Goal: Information Seeking & Learning: Learn about a topic

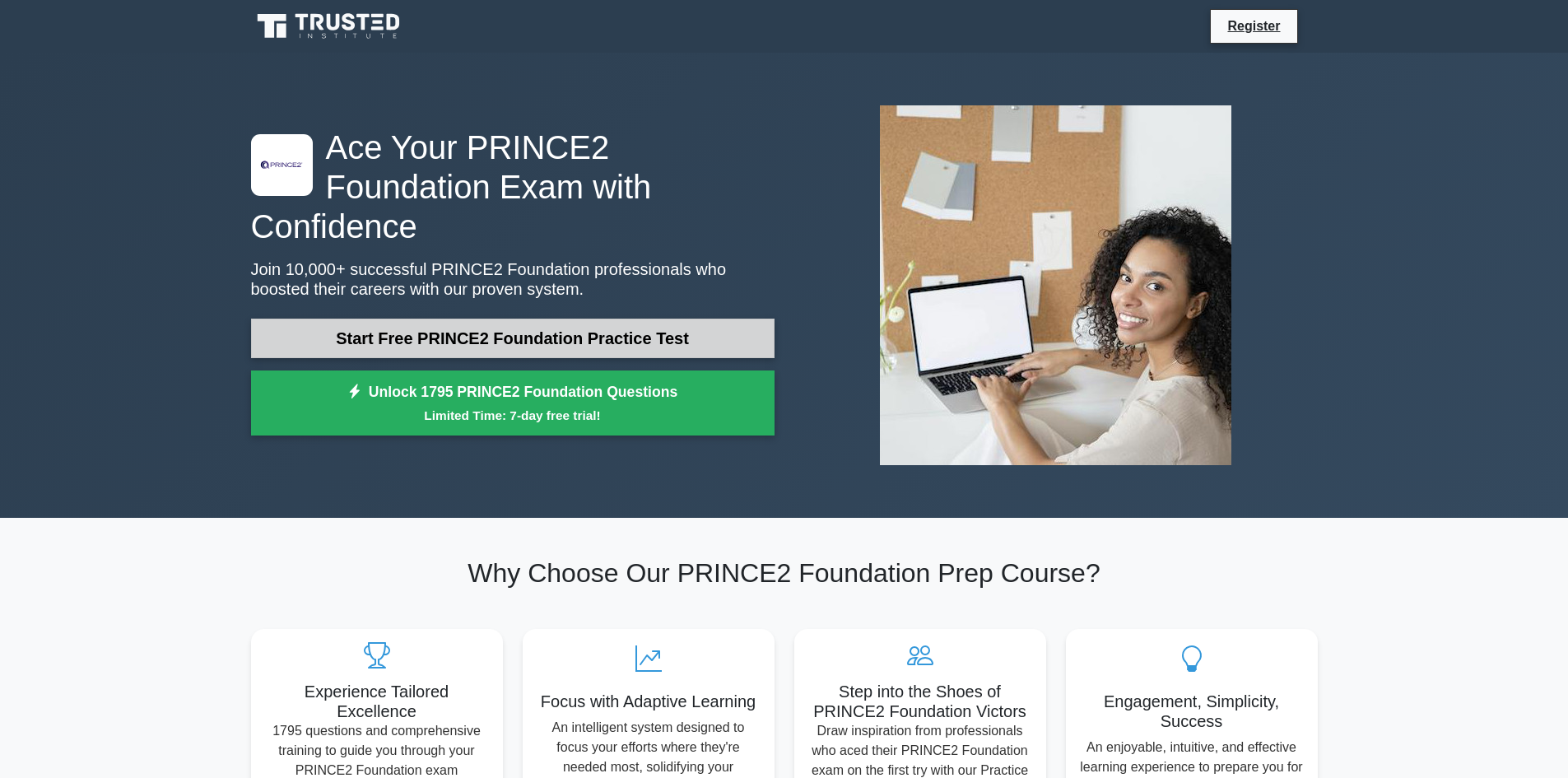
click at [459, 318] on link "Start Free PRINCE2 Foundation Practice Test" at bounding box center [513, 338] width 524 height 40
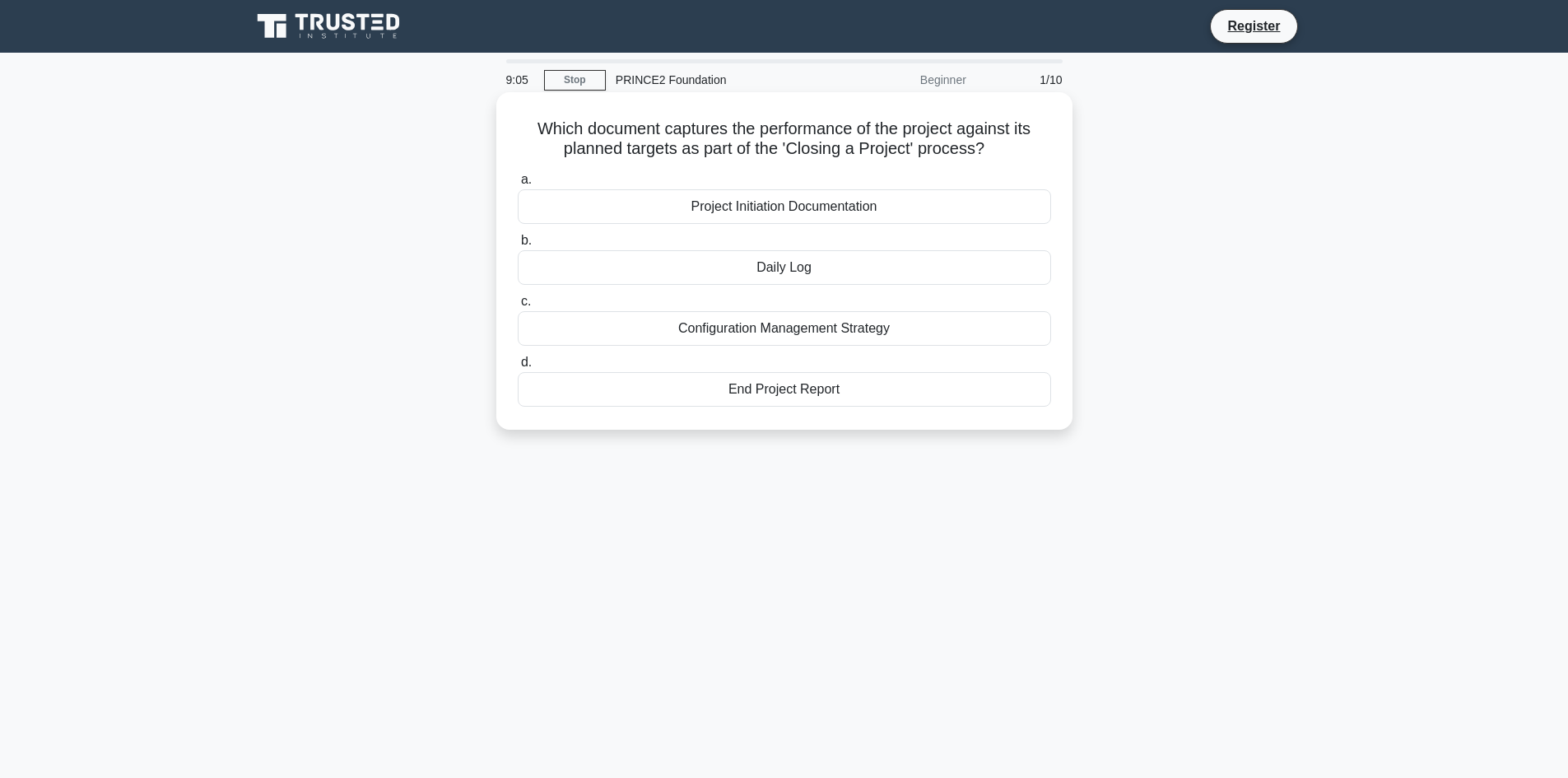
click at [668, 278] on div "Daily Log" at bounding box center [784, 267] width 534 height 34
click at [518, 246] on input "b. Daily Log" at bounding box center [518, 241] width 0 height 11
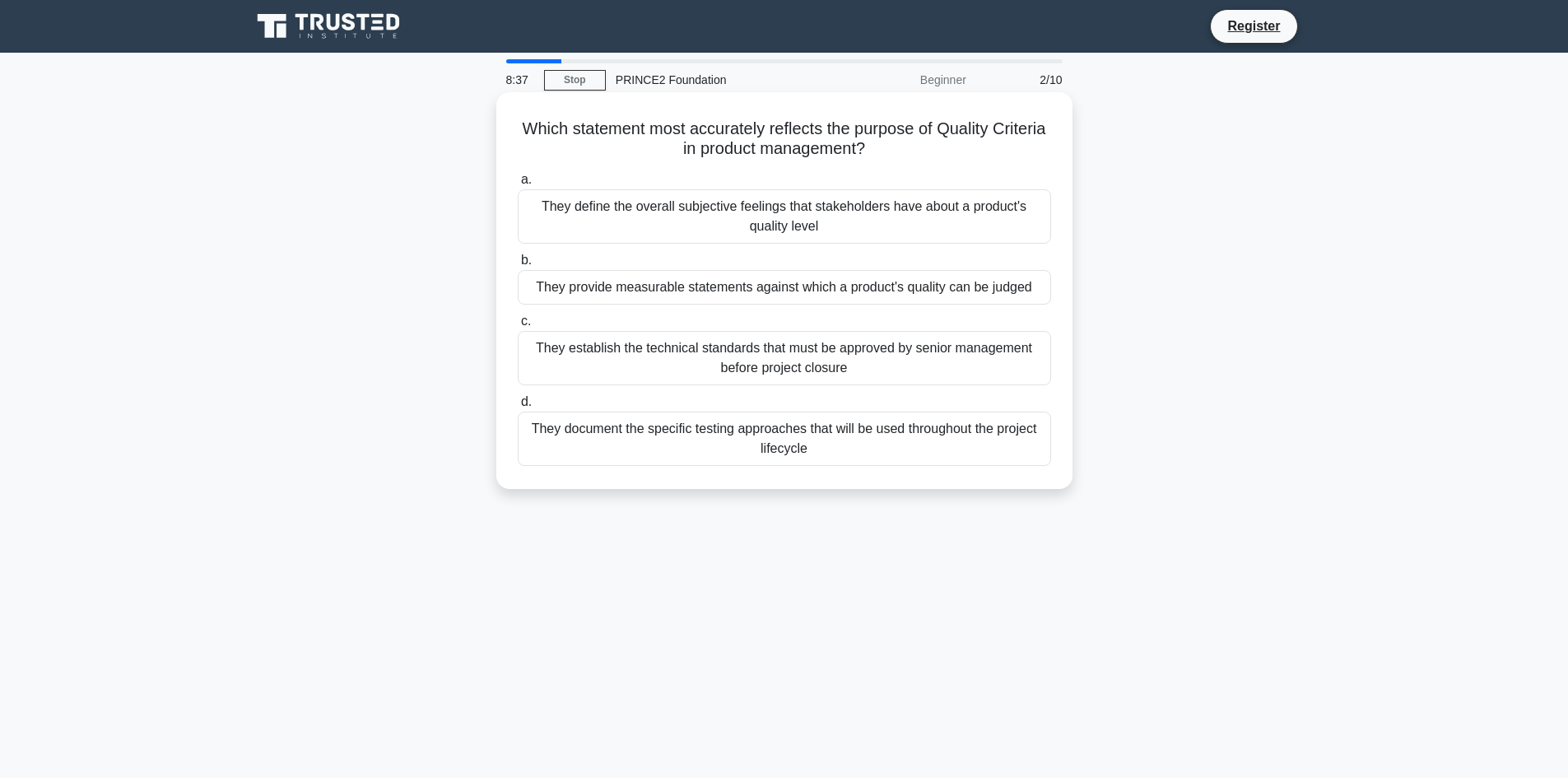
click at [726, 287] on div "They provide measurable statements against which a product's quality can be jud…" at bounding box center [784, 287] width 534 height 34
click at [518, 266] on input "b. They provide measurable statements against which a product's quality can be …" at bounding box center [518, 260] width 0 height 11
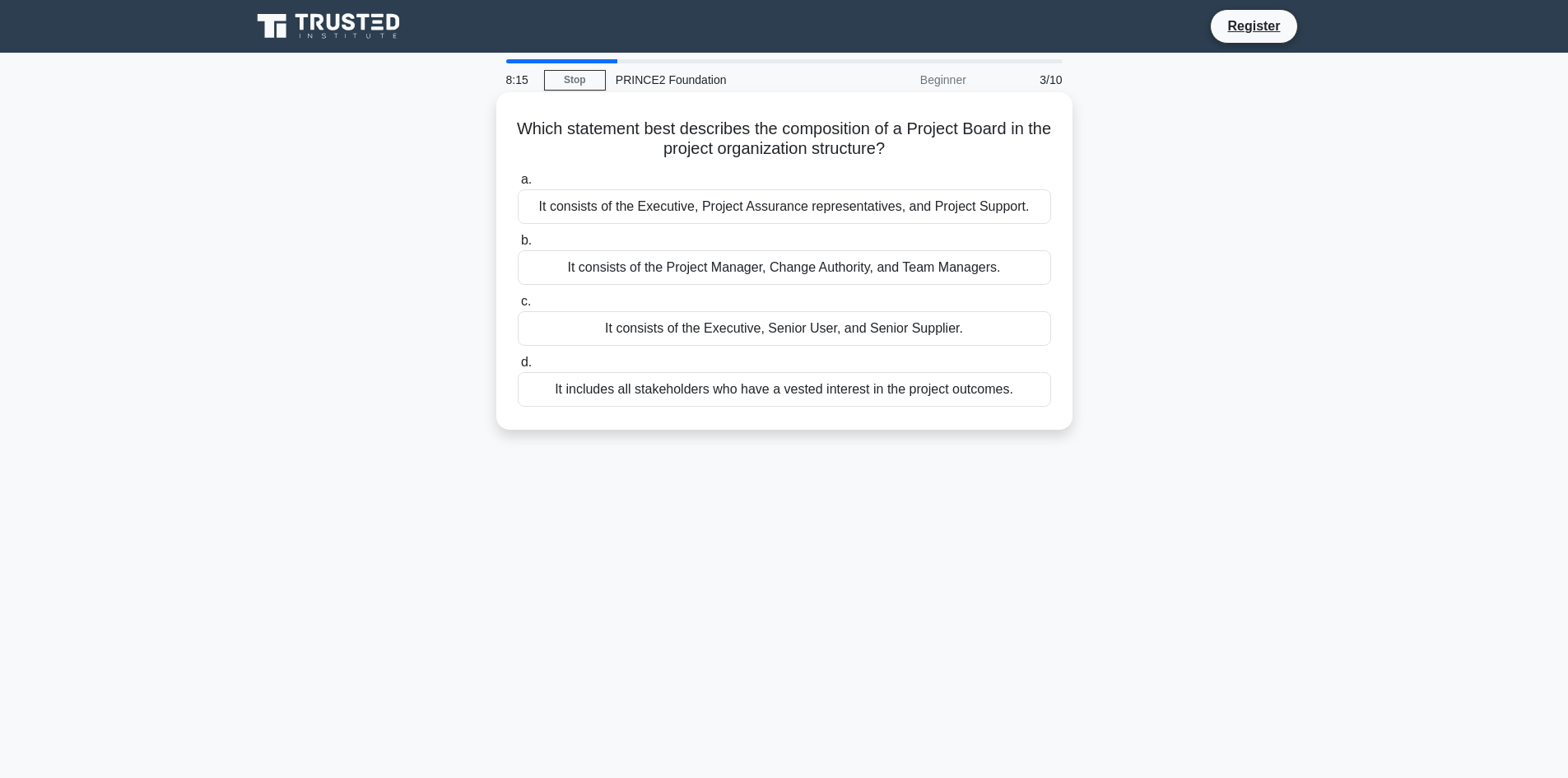
click at [747, 332] on div "It consists of the Executive, Senior User, and Senior Supplier." at bounding box center [784, 328] width 534 height 34
click at [518, 307] on input "c. It consists of the Executive, Senior User, and Senior Supplier." at bounding box center [518, 302] width 0 height 11
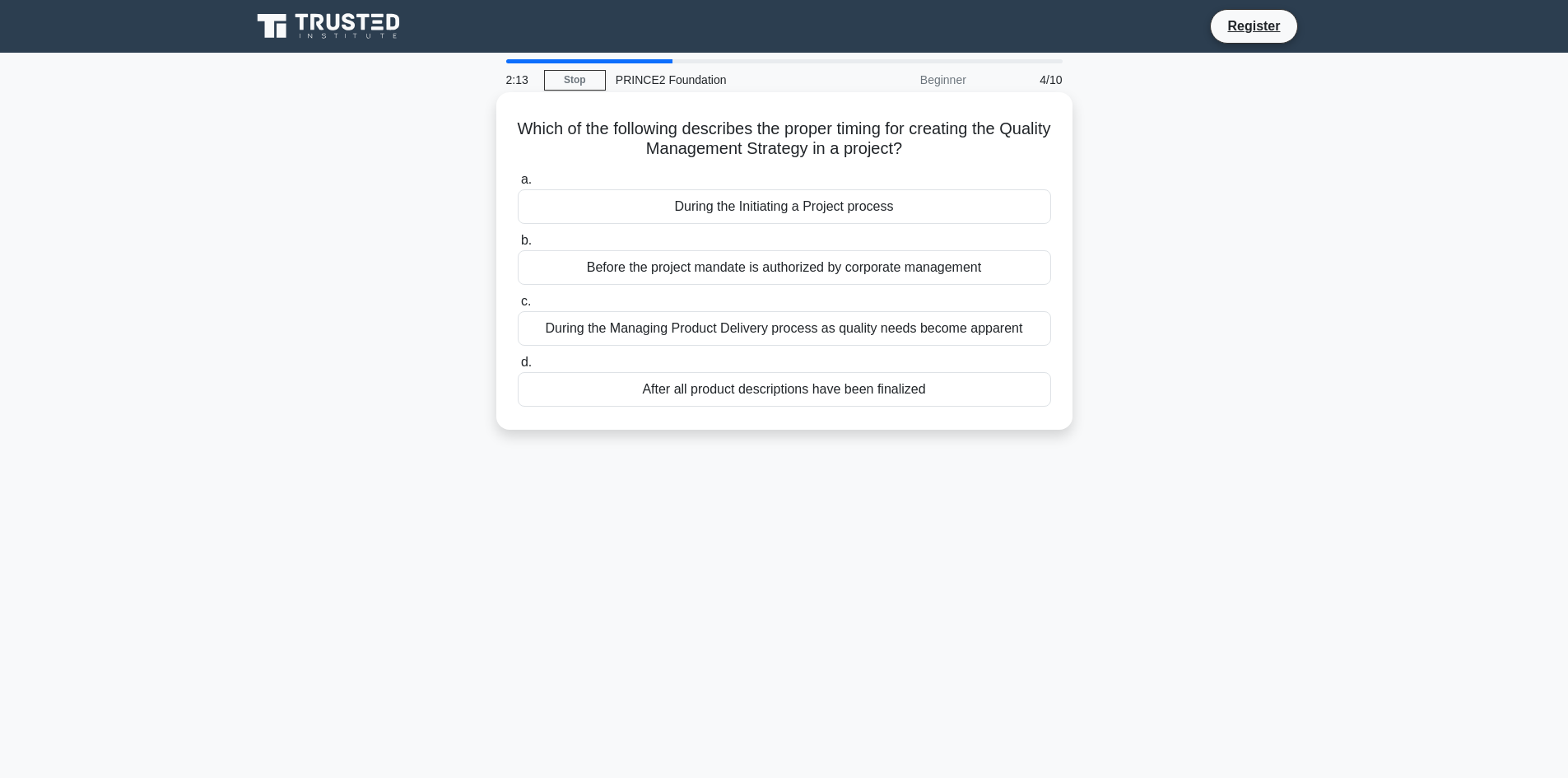
click at [784, 213] on div "During the Initiating a Project process" at bounding box center [784, 206] width 534 height 34
click at [518, 185] on input "a. During the Initiating a Project process" at bounding box center [518, 180] width 0 height 11
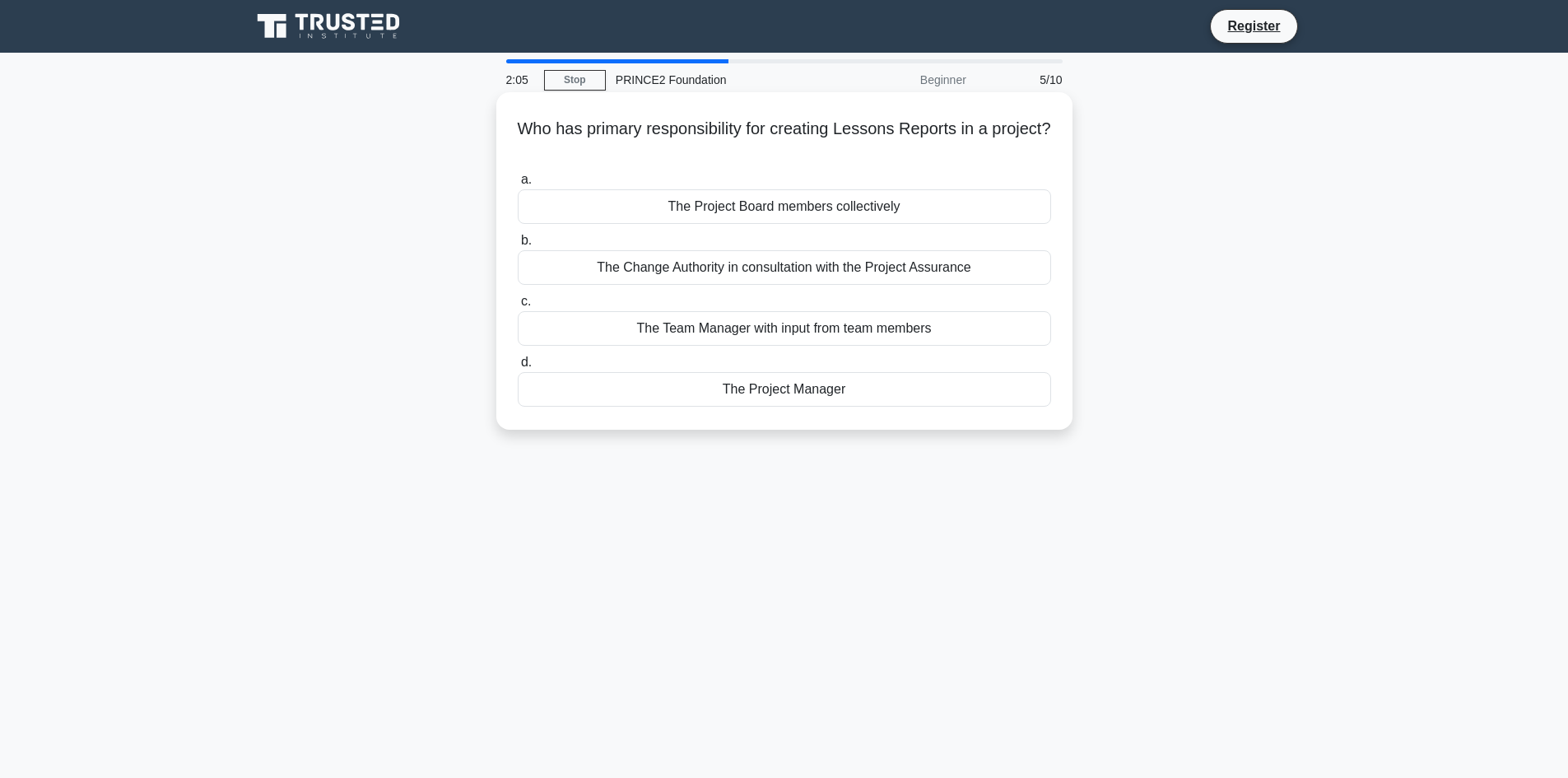
click at [799, 382] on div "The Project Manager" at bounding box center [784, 389] width 534 height 34
click at [518, 368] on input "d. The Project Manager" at bounding box center [518, 363] width 0 height 11
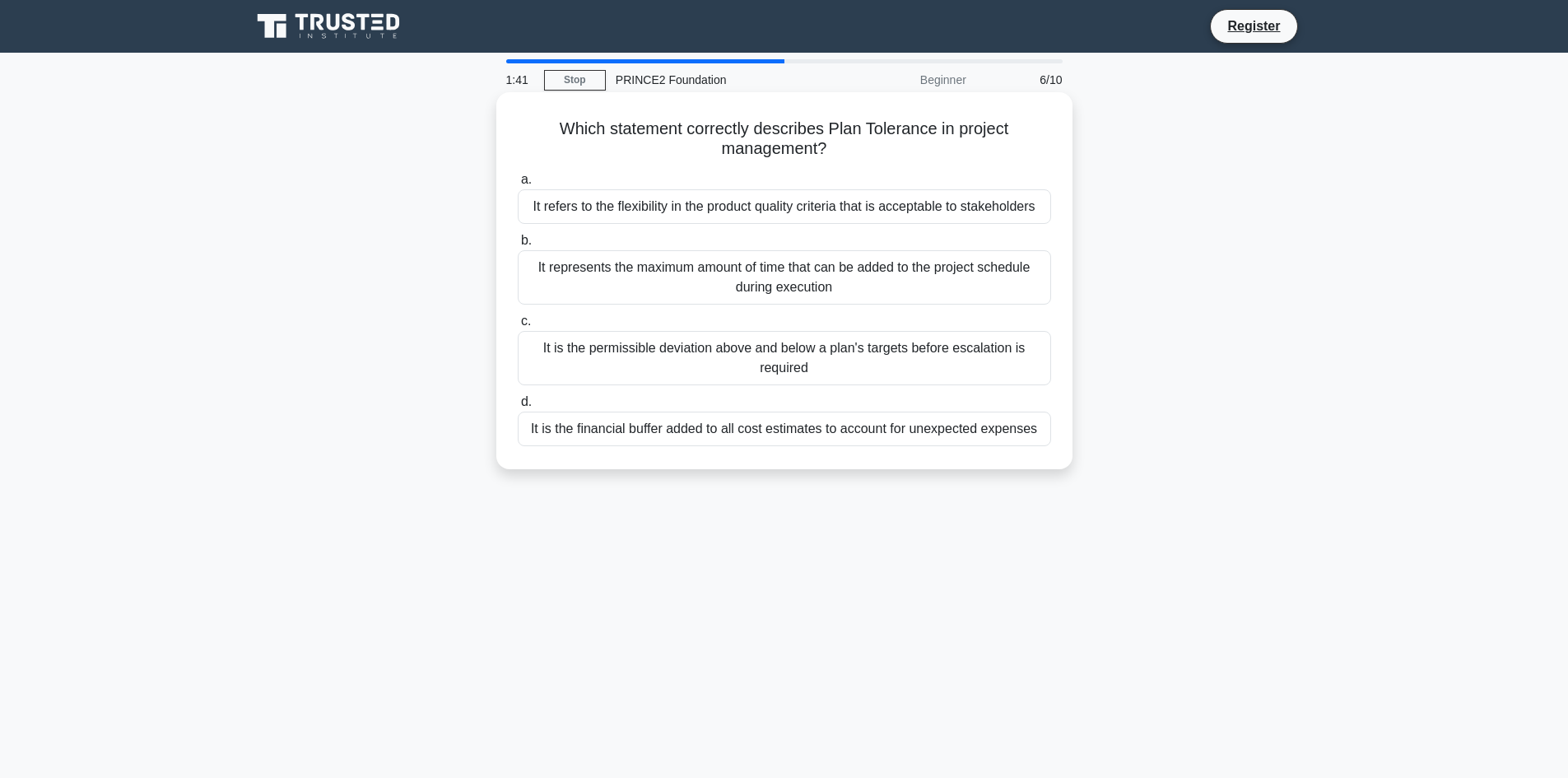
click at [774, 355] on div "It is the permissible deviation above and below a plan's targets before escalat…" at bounding box center [784, 358] width 534 height 55
click at [518, 327] on input "c. It is the permissible deviation above and below a plan's targets before esca…" at bounding box center [518, 321] width 0 height 11
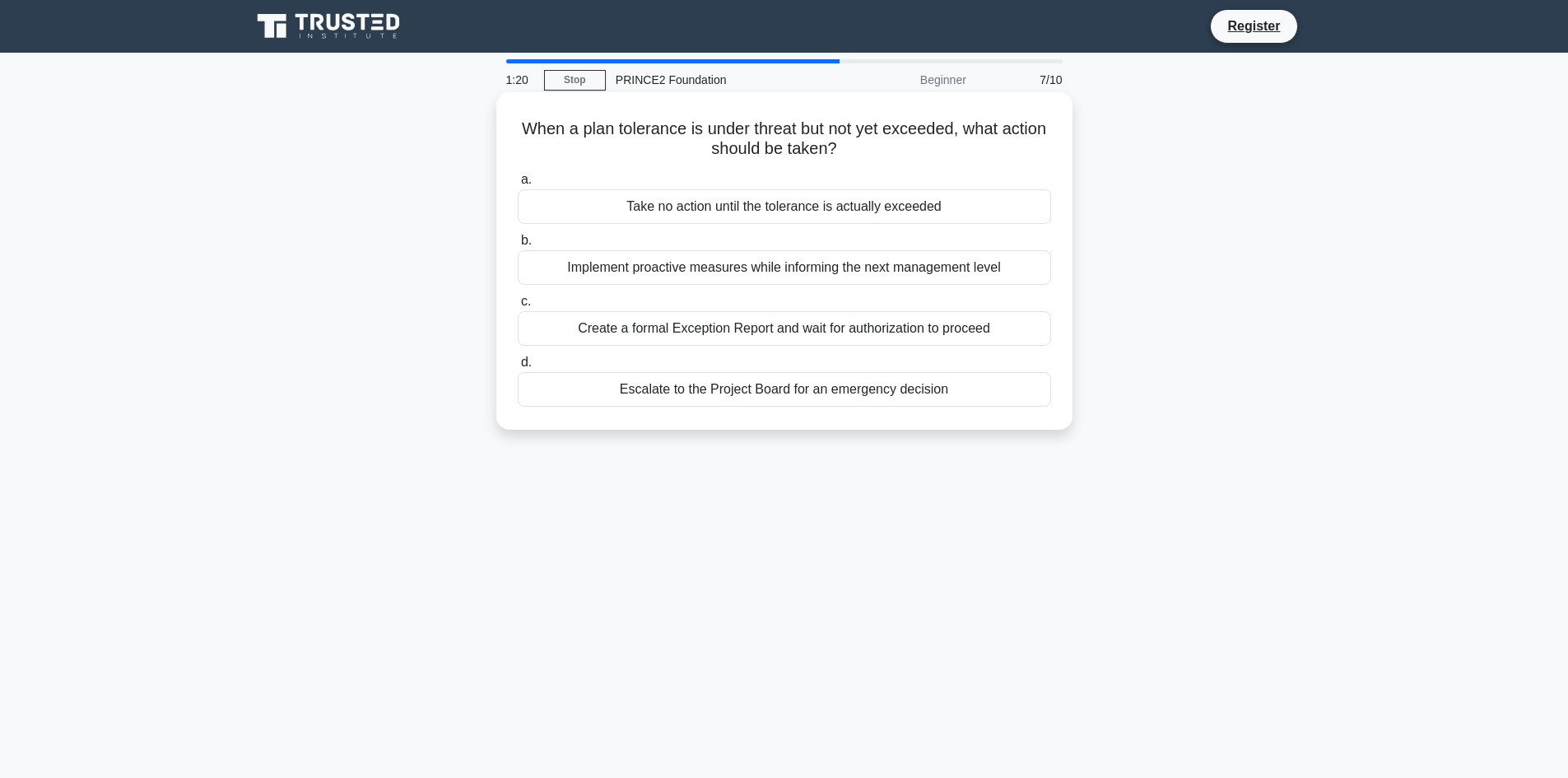
click at [773, 268] on div "Implement proactive measures while informing the next management level" at bounding box center [784, 267] width 534 height 34
click at [518, 246] on input "b. Implement proactive measures while informing the next management level" at bounding box center [518, 241] width 0 height 11
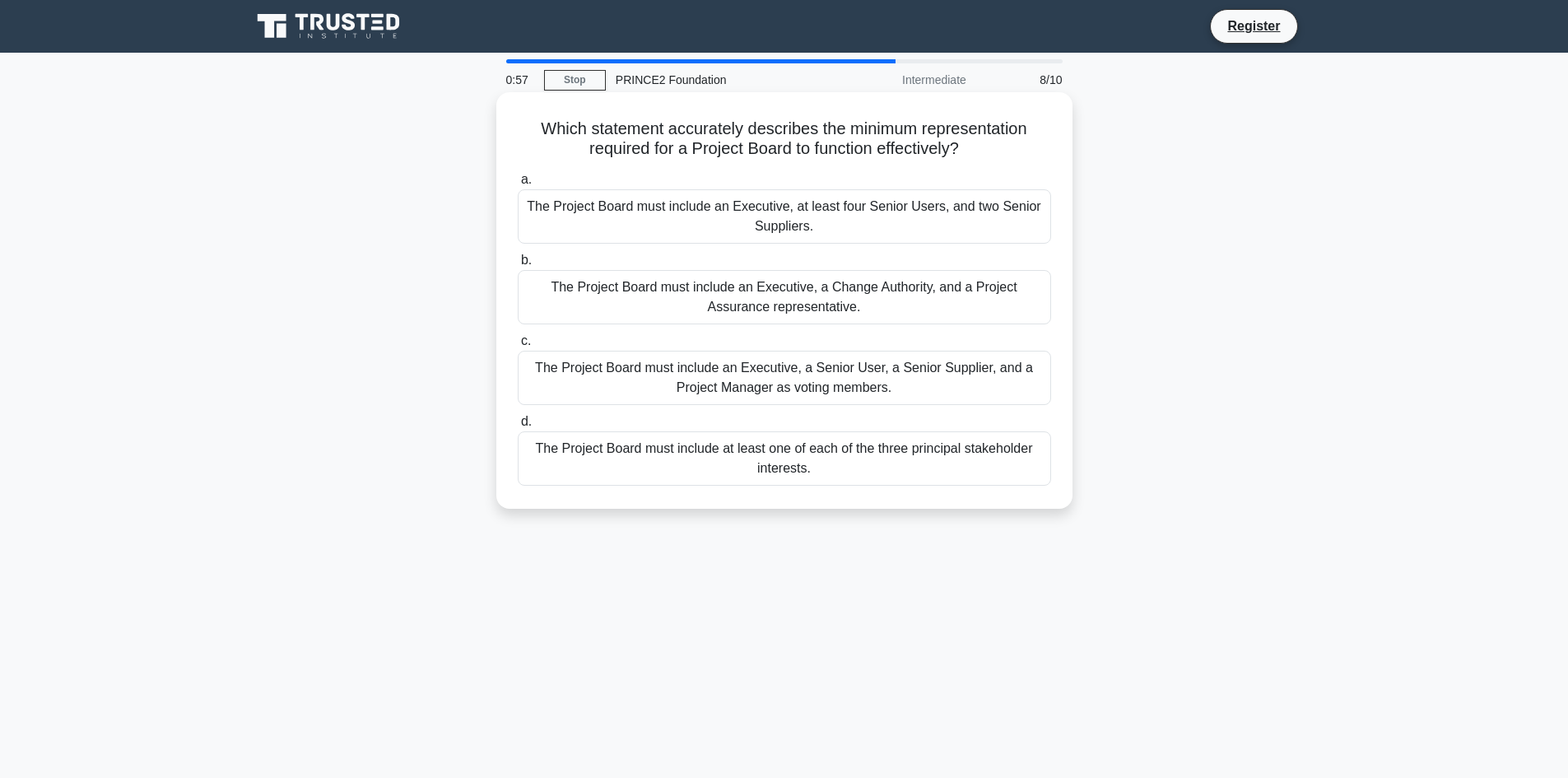
click at [820, 374] on div "The Project Board must include an Executive, a Senior User, a Senior Supplier, …" at bounding box center [784, 378] width 534 height 55
click at [518, 347] on input "c. The Project Board must include an Executive, a Senior User, a Senior Supplie…" at bounding box center [518, 341] width 0 height 11
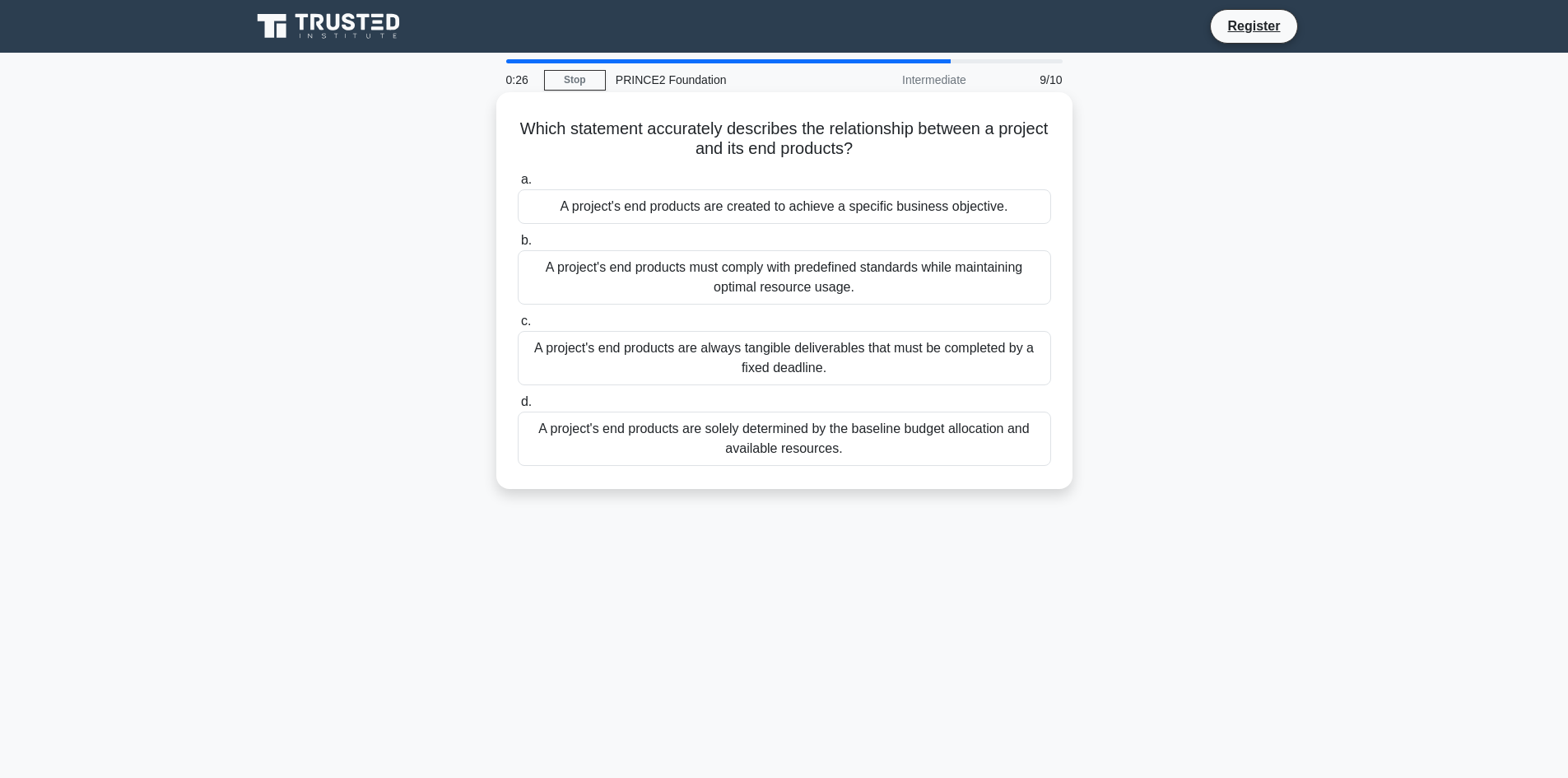
click at [863, 363] on div "A project's end products are always tangible deliverables that must be complete…" at bounding box center [784, 358] width 534 height 55
click at [518, 327] on input "c. A project's end products are always tangible deliverables that must be compl…" at bounding box center [518, 321] width 0 height 11
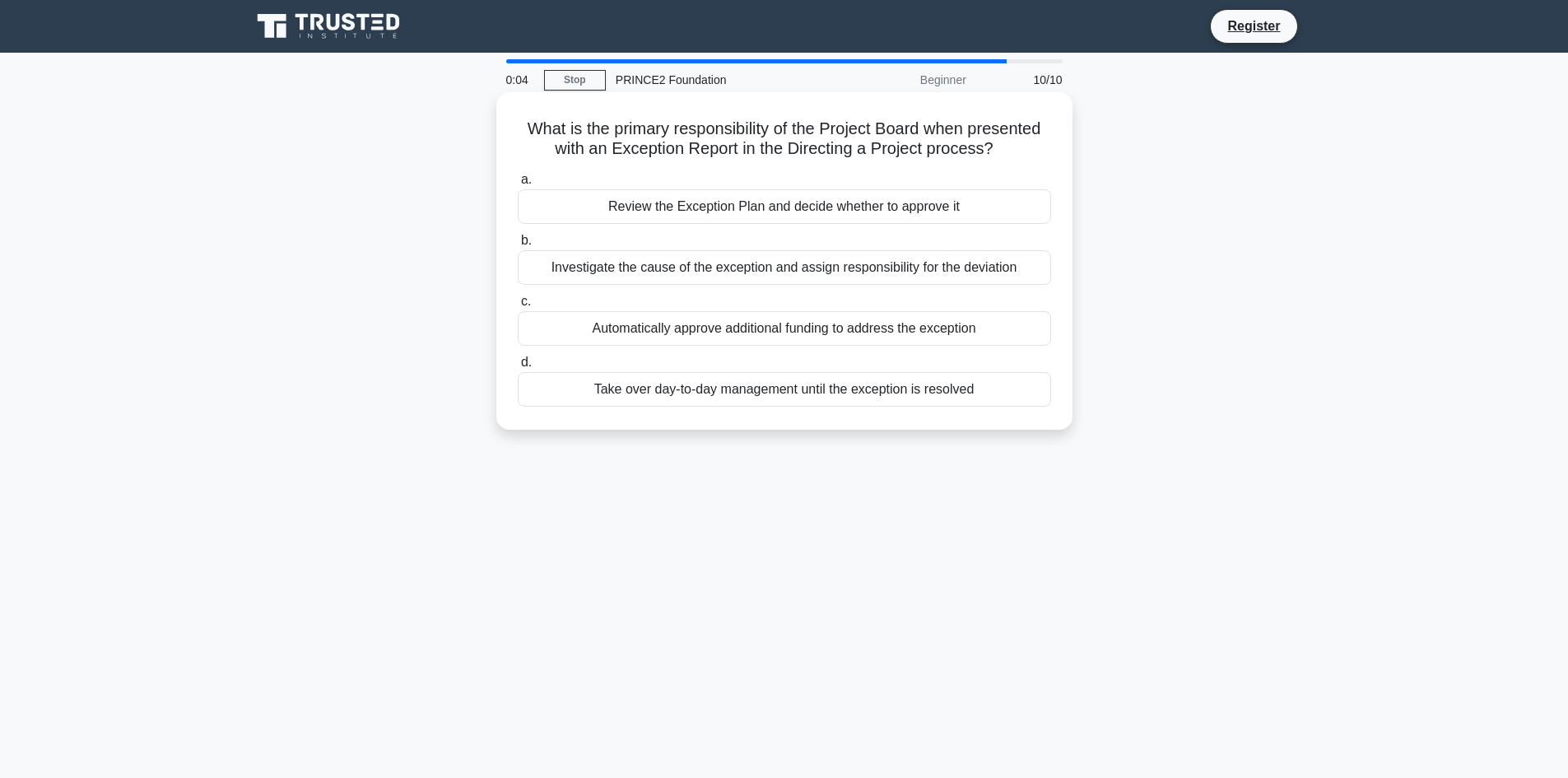
click at [670, 208] on div "Review the Exception Plan and decide whether to approve it" at bounding box center [784, 206] width 534 height 34
click at [518, 185] on input "a. Review the Exception Plan and decide whether to approve it" at bounding box center [518, 180] width 0 height 11
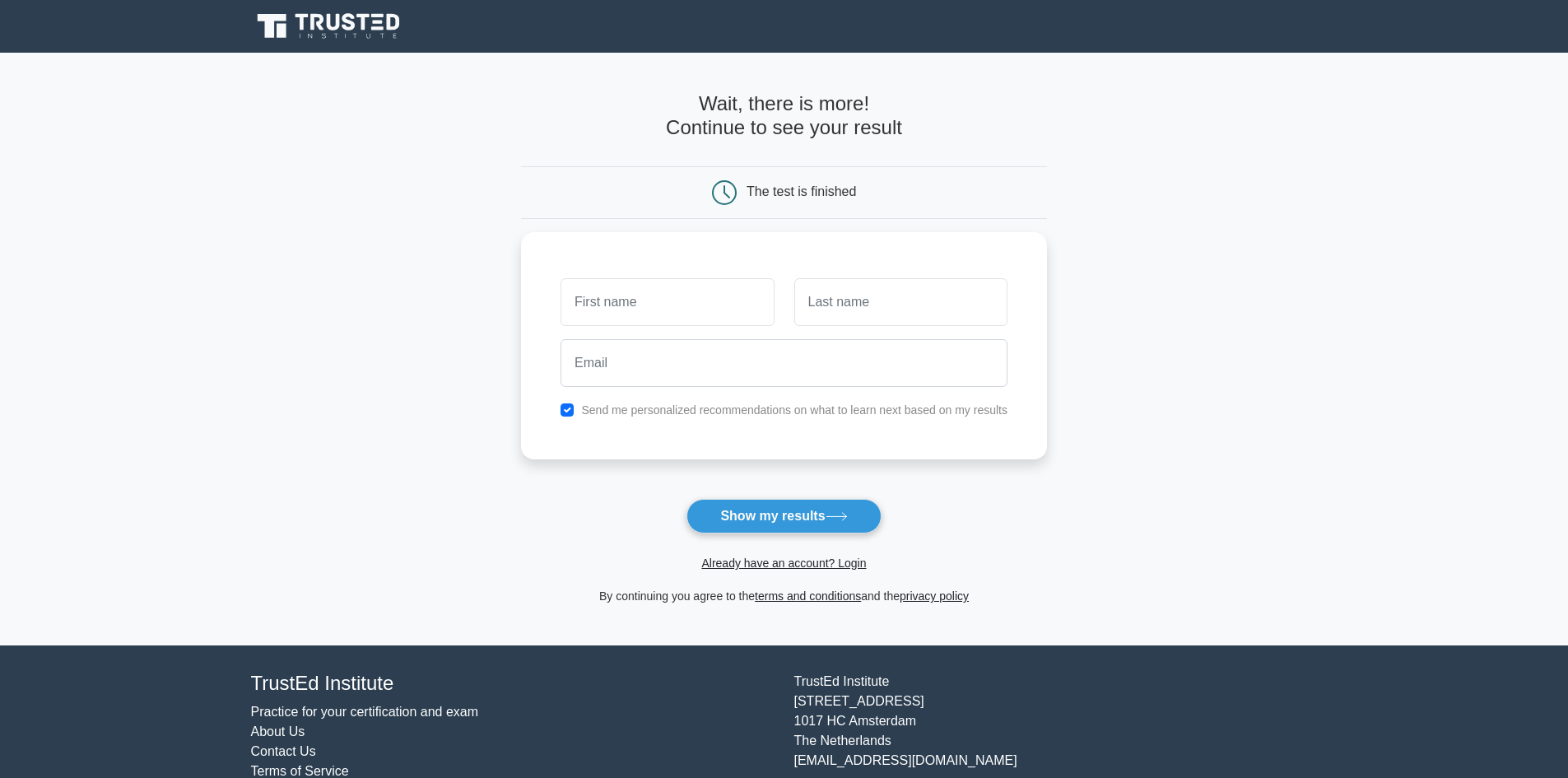
click at [806, 535] on div "Already have an account? Login" at bounding box center [784, 553] width 526 height 40
click at [804, 512] on button "Show my results" at bounding box center [783, 516] width 194 height 34
click at [585, 295] on input "text" at bounding box center [668, 298] width 213 height 48
type input "Salah"
click at [846, 303] on input "text" at bounding box center [901, 298] width 213 height 48
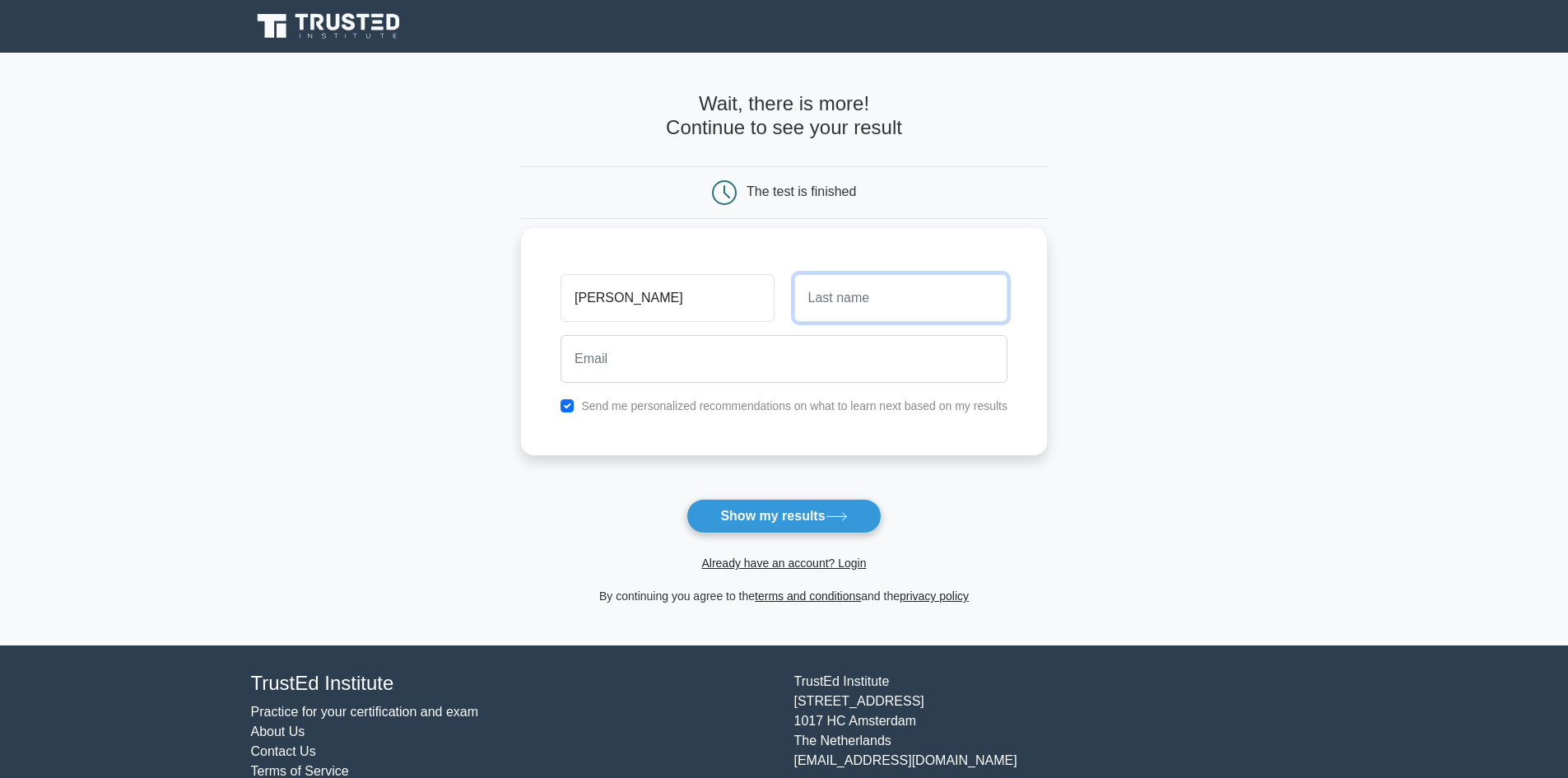
type input "Al-Sagheer"
click at [684, 364] on input "email" at bounding box center [784, 359] width 447 height 48
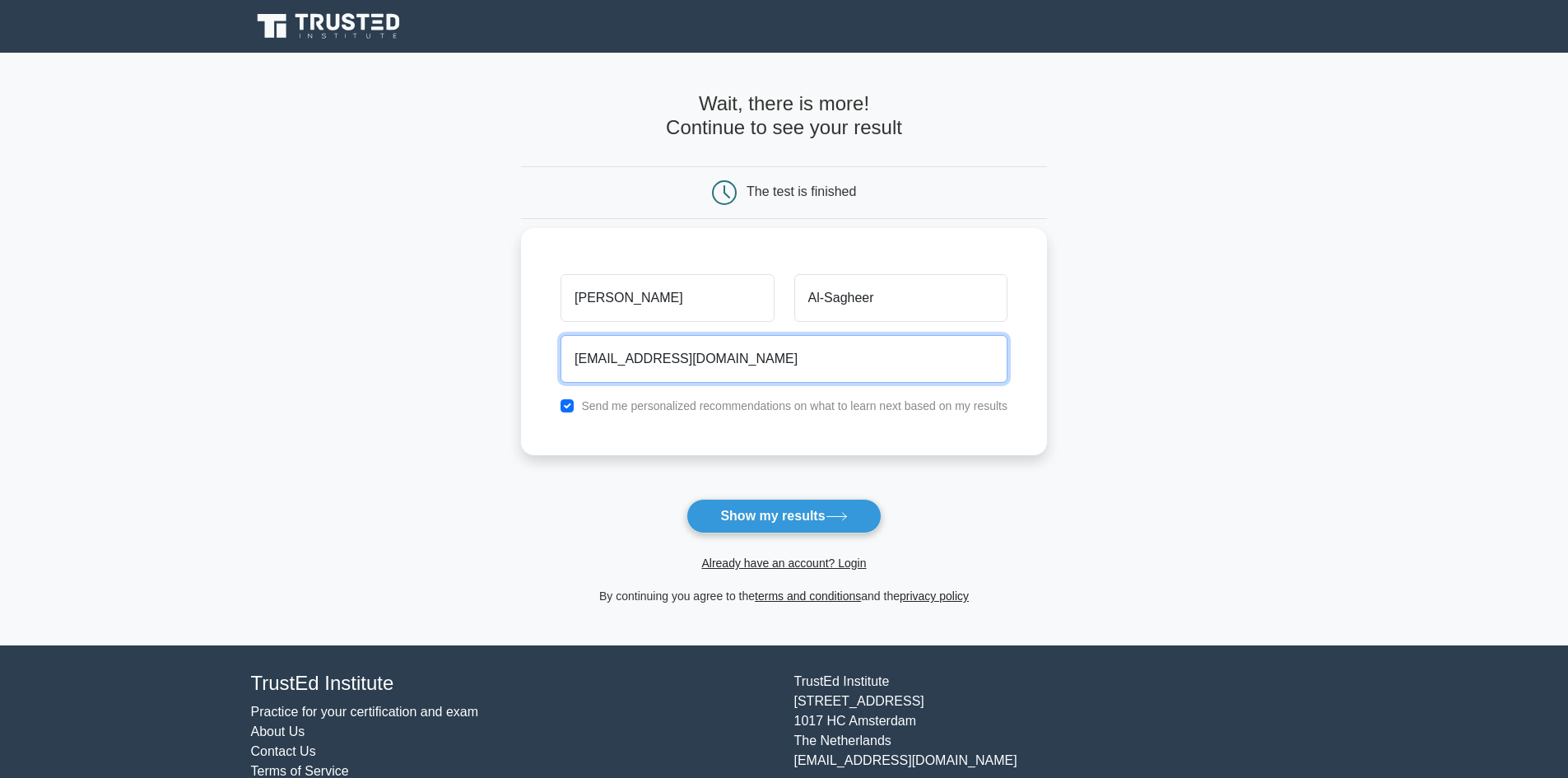
click at [653, 356] on input "alsaghier2004@gmail.com" at bounding box center [784, 359] width 447 height 48
type input "alsaghier2000@gmail.com"
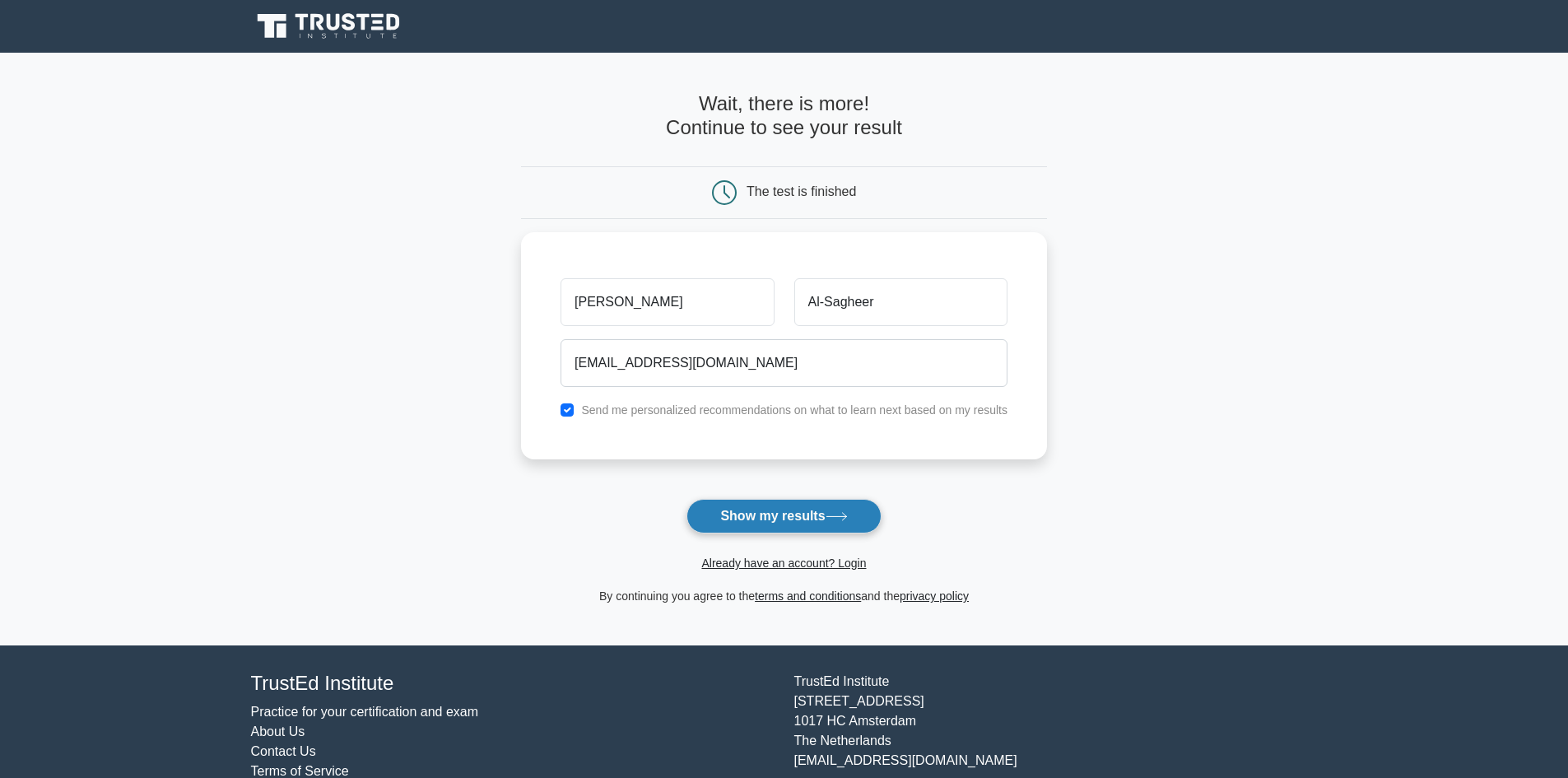
click at [772, 517] on button "Show my results" at bounding box center [783, 516] width 194 height 34
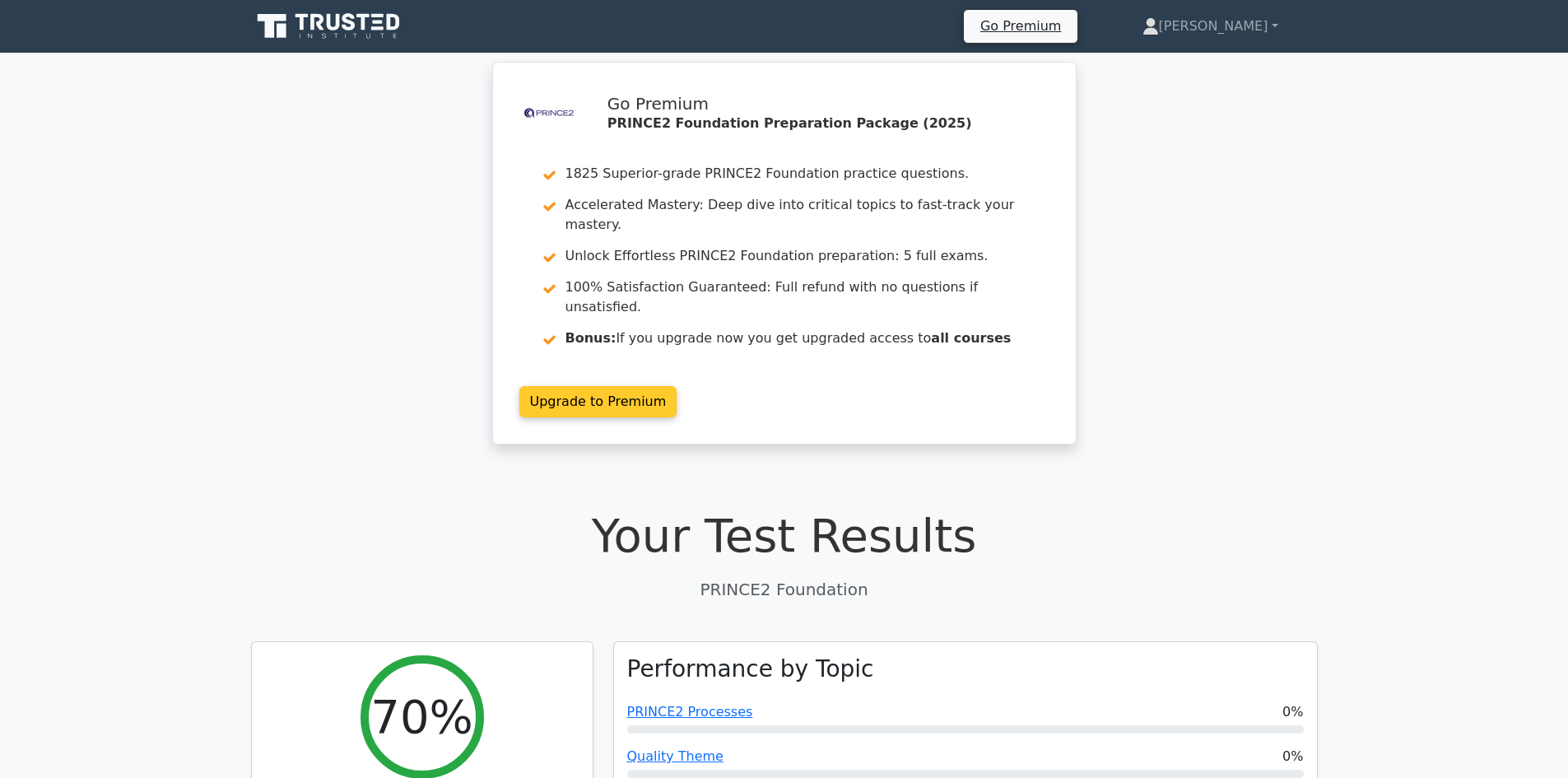
click at [586, 386] on link "Upgrade to Premium" at bounding box center [598, 401] width 158 height 31
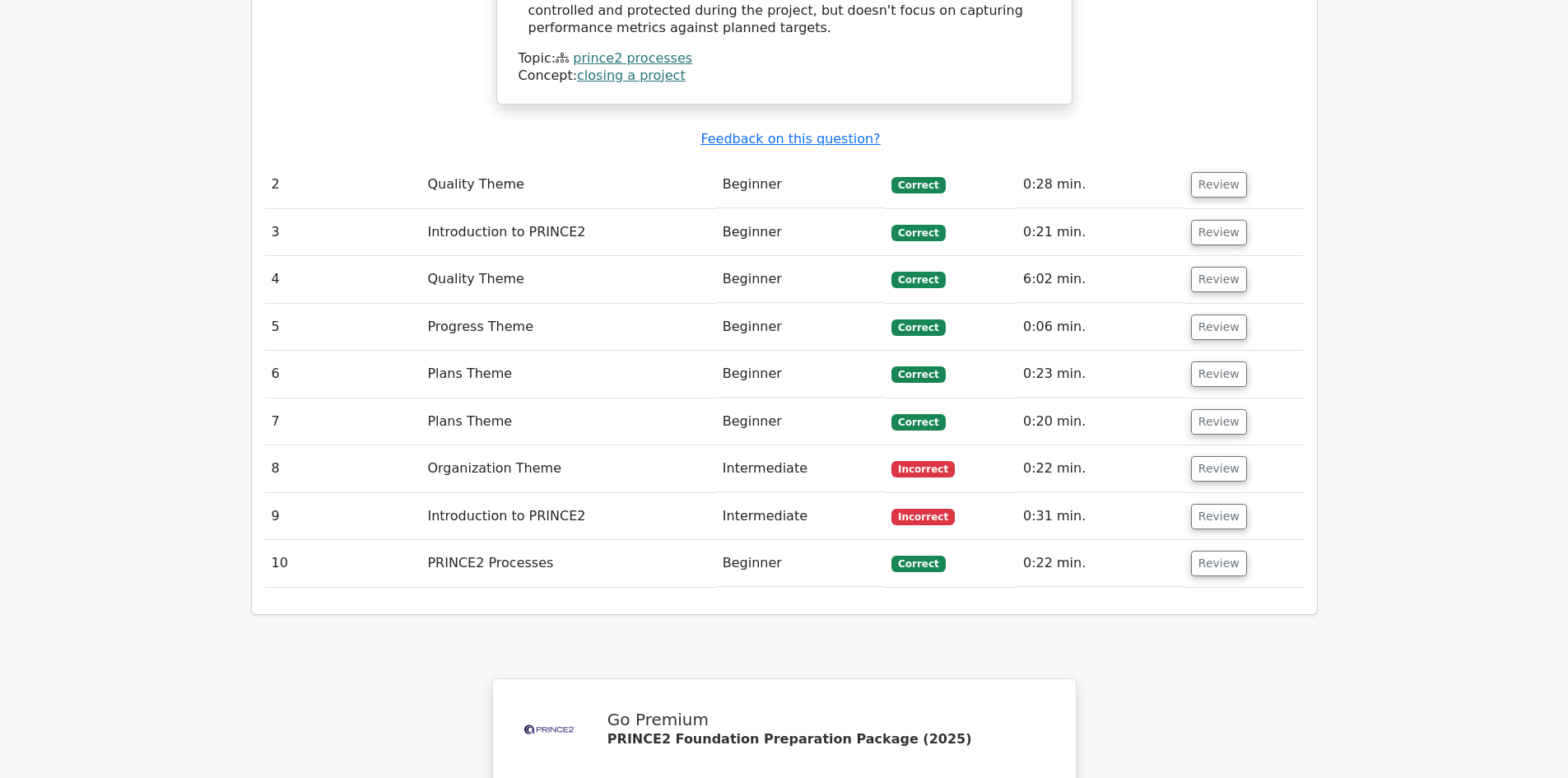
scroll to position [1976, 0]
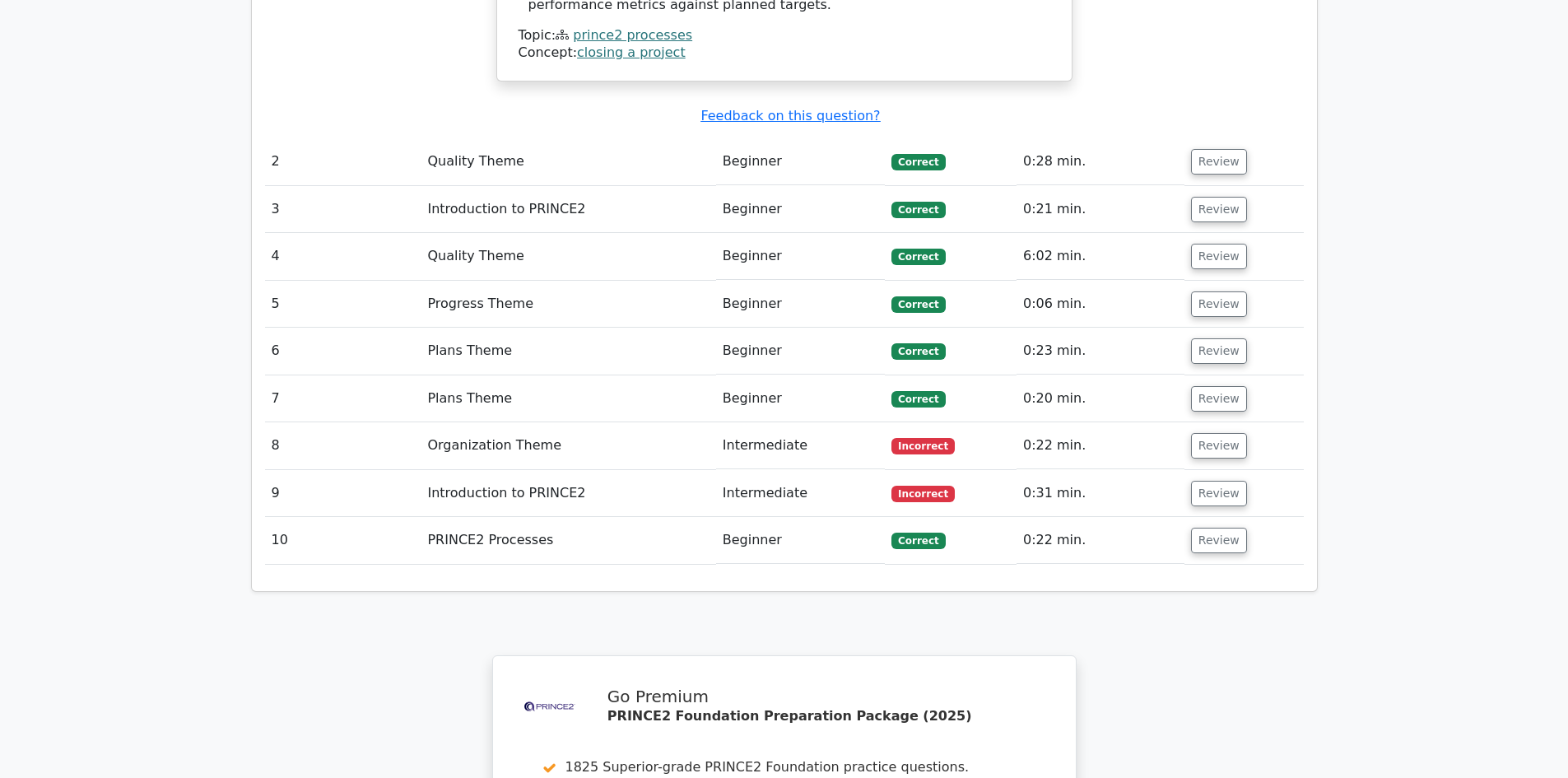
click at [711, 423] on td "Organization Theme" at bounding box center [568, 445] width 295 height 47
click at [1211, 433] on button "Review" at bounding box center [1219, 445] width 56 height 26
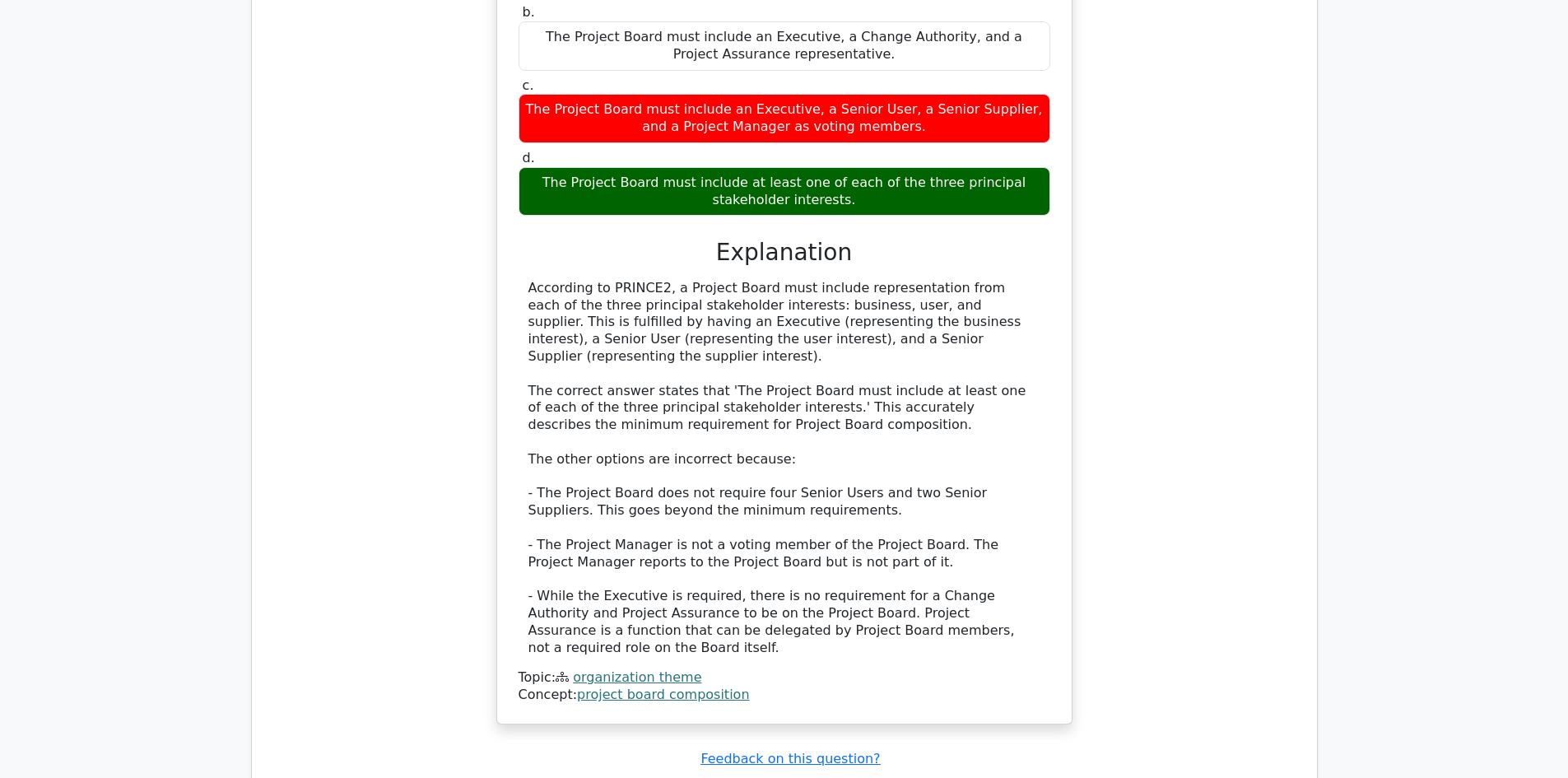
scroll to position [2635, 0]
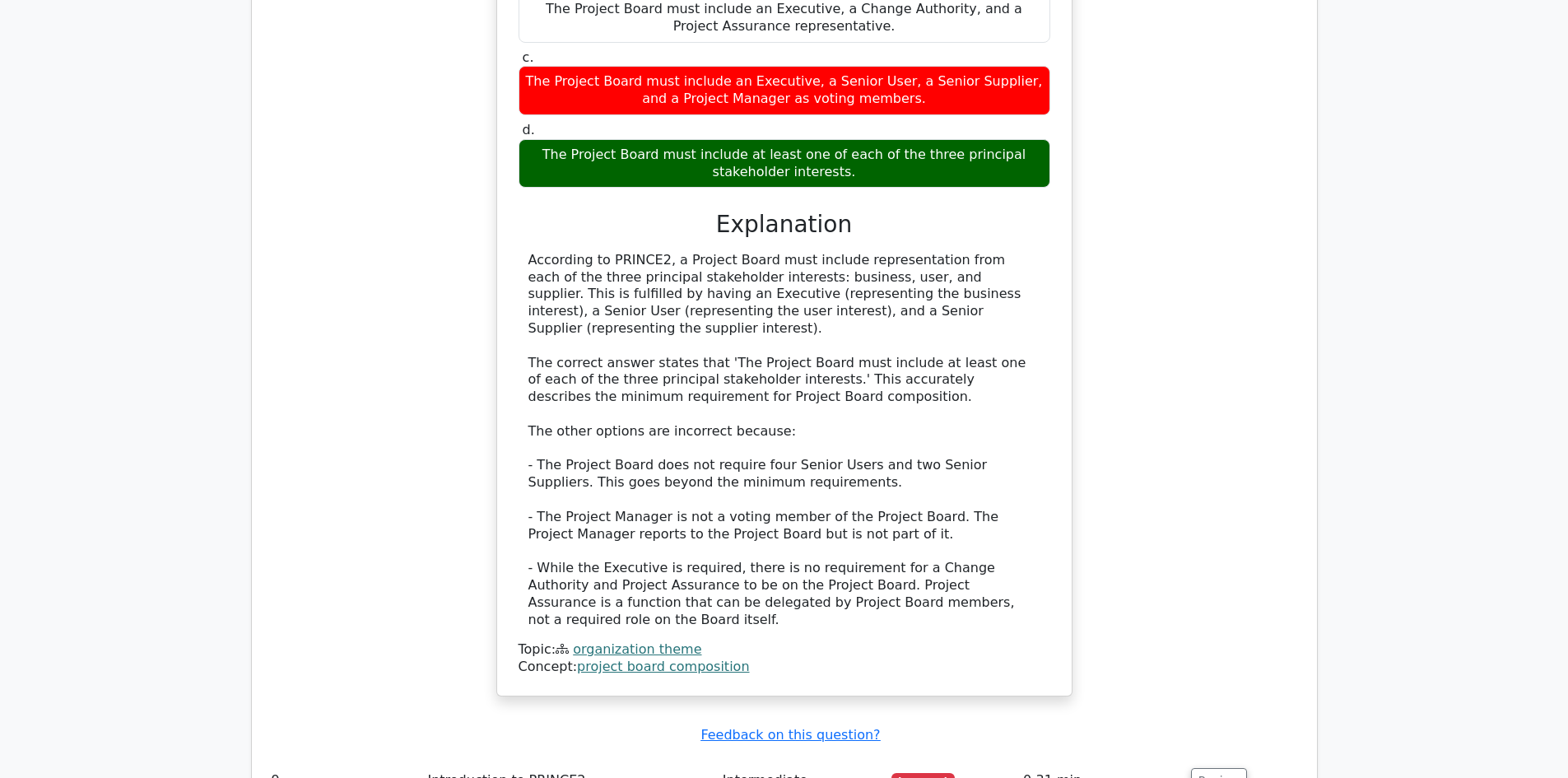
click at [704, 659] on link "project board composition" at bounding box center [662, 667] width 172 height 16
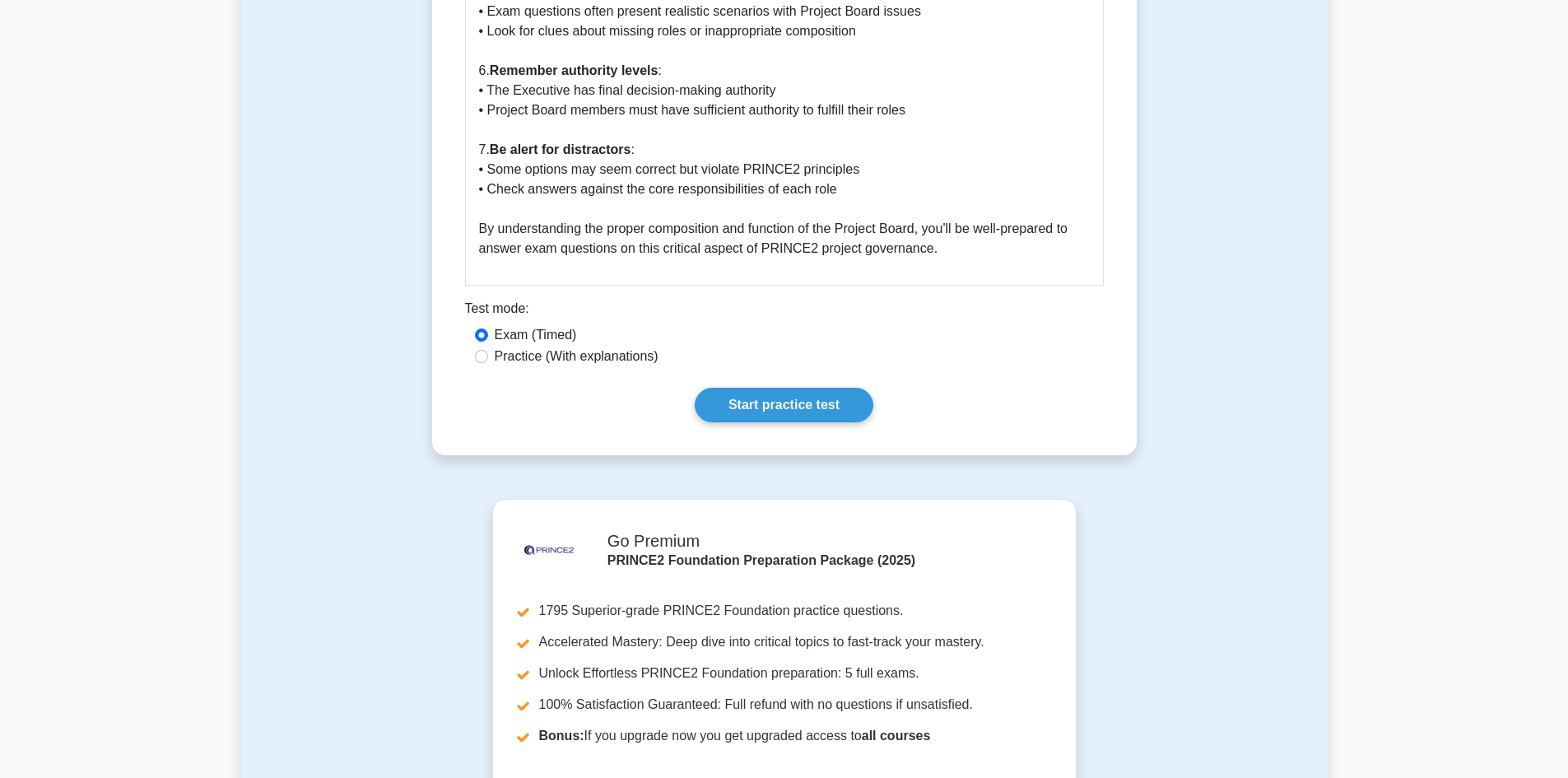
scroll to position [2470, 0]
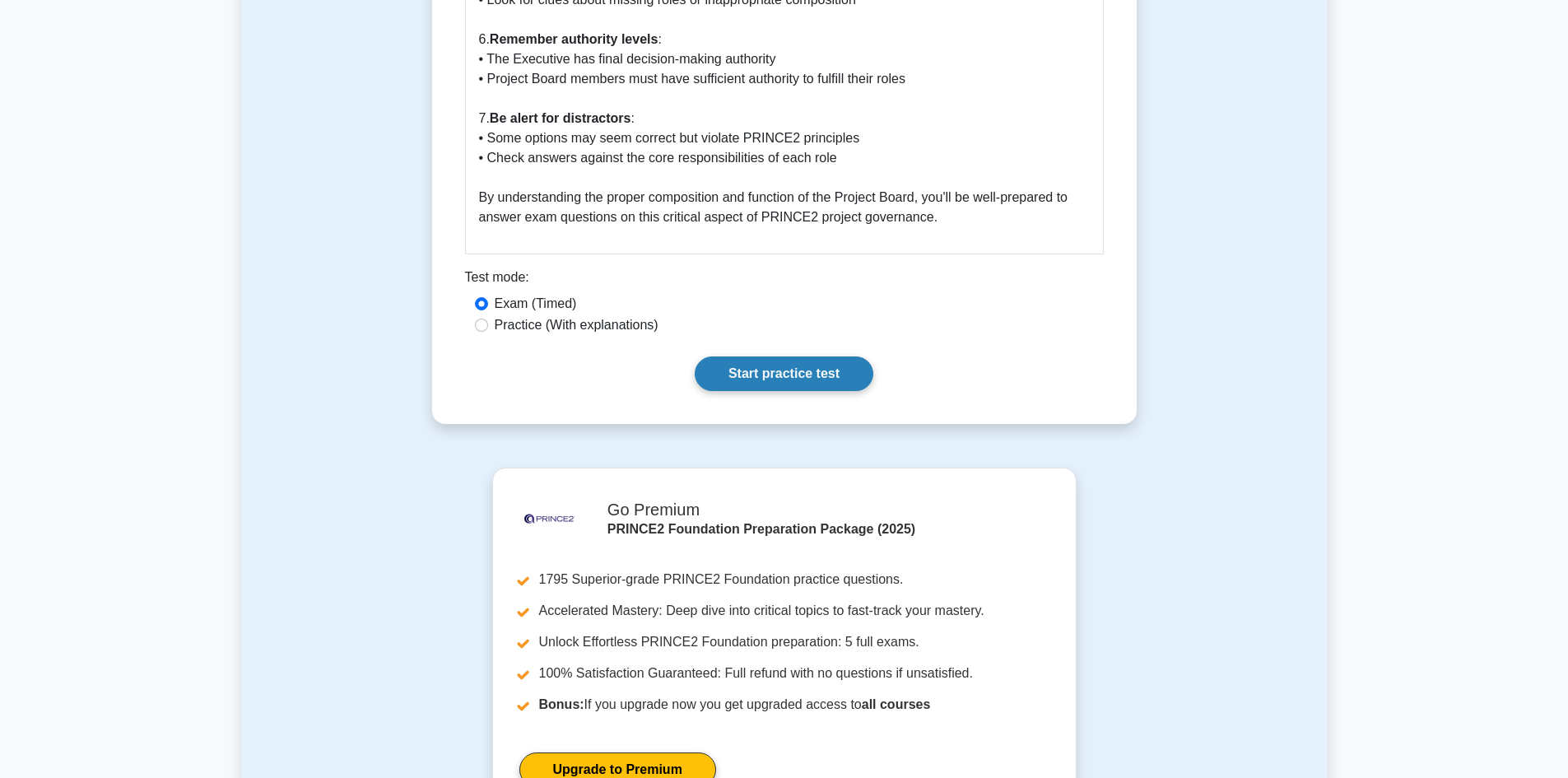
click at [835, 356] on link "Start practice test" at bounding box center [784, 373] width 179 height 34
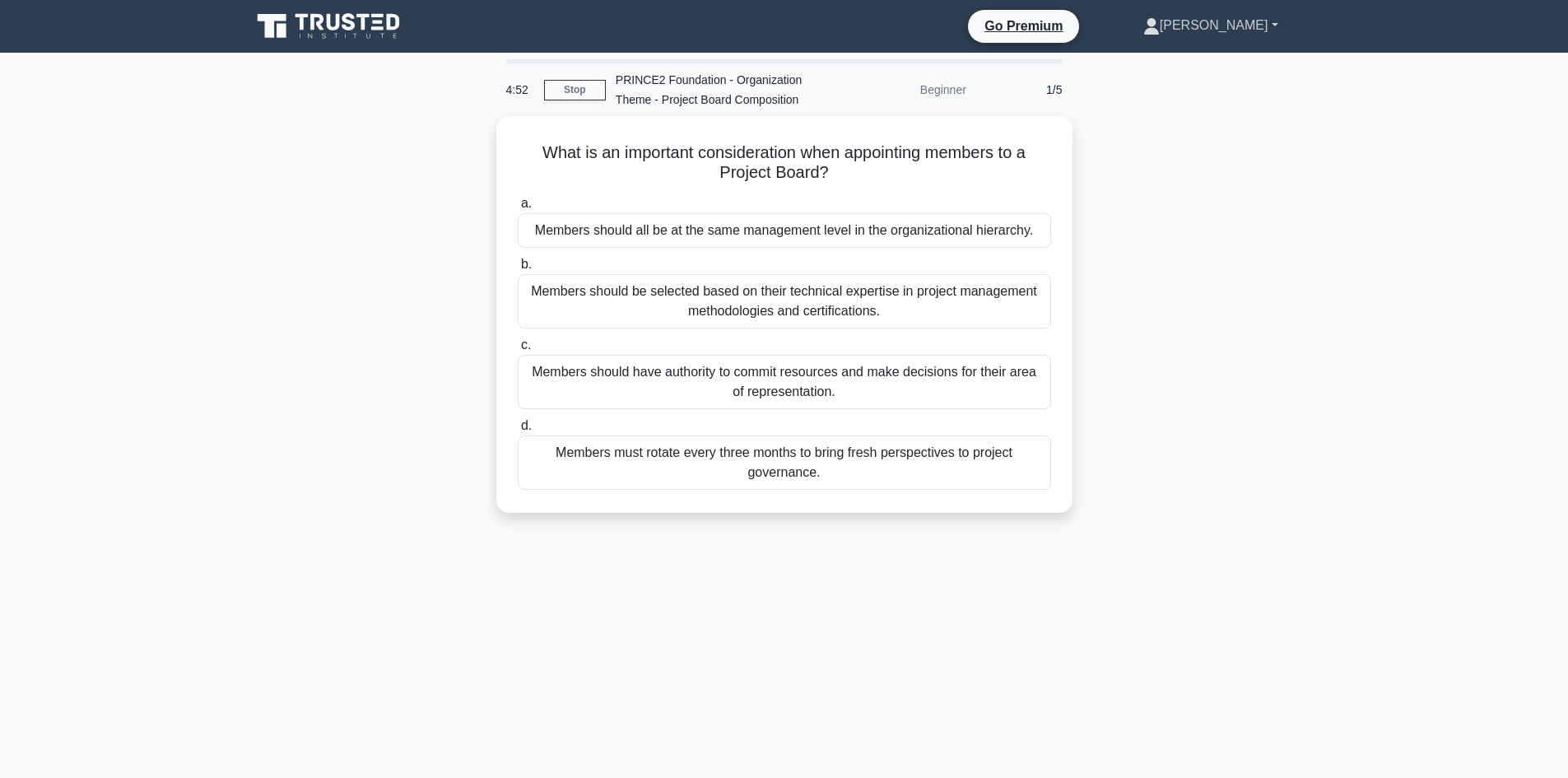
click at [1273, 26] on link "[PERSON_NAME]" at bounding box center [1211, 25] width 214 height 33
drag, startPoint x: 610, startPoint y: 93, endPoint x: 601, endPoint y: 92, distance: 9.1
click at [608, 93] on div "PRINCE2 Foundation - Organization Theme - Project Board Composition" at bounding box center [719, 90] width 227 height 53
click at [601, 92] on link "Stop" at bounding box center [575, 90] width 62 height 20
